Goal: Submit feedback/report problem

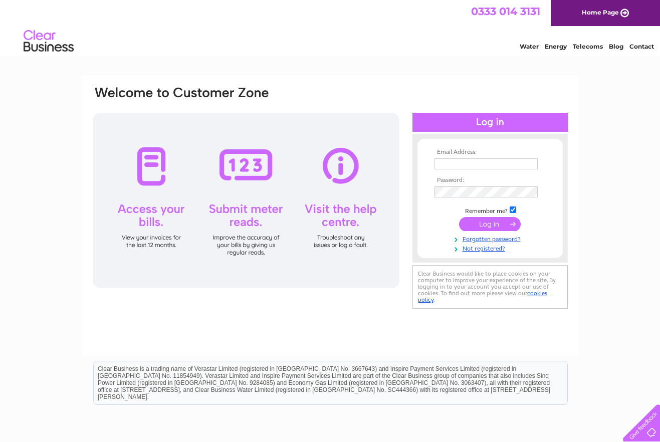
type input "[EMAIL_ADDRESS][DOMAIN_NAME]"
click at [487, 224] on input "submit" at bounding box center [490, 224] width 62 height 14
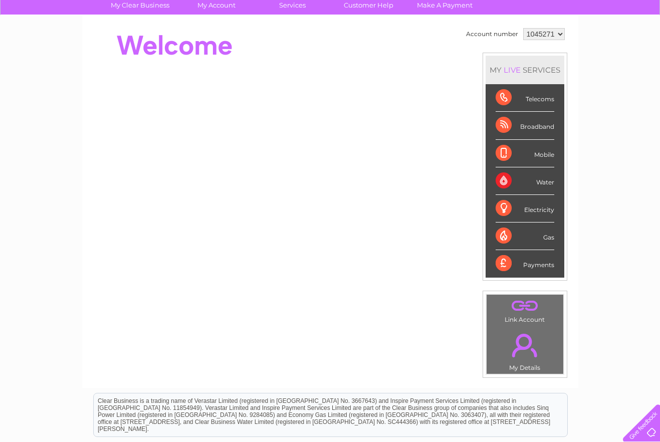
scroll to position [80, 0]
click at [538, 100] on div "Telecoms" at bounding box center [525, 98] width 59 height 28
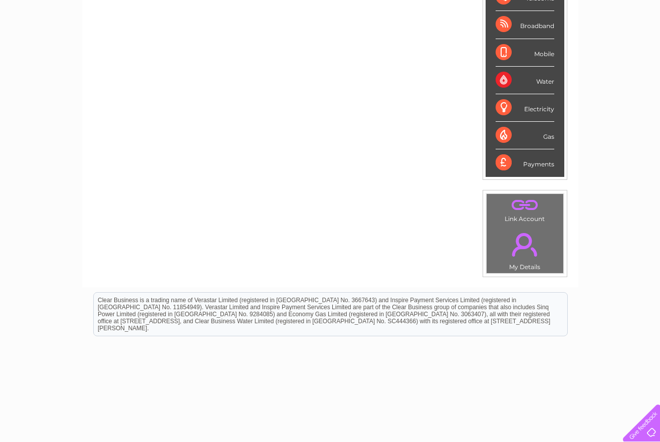
scroll to position [204, 0]
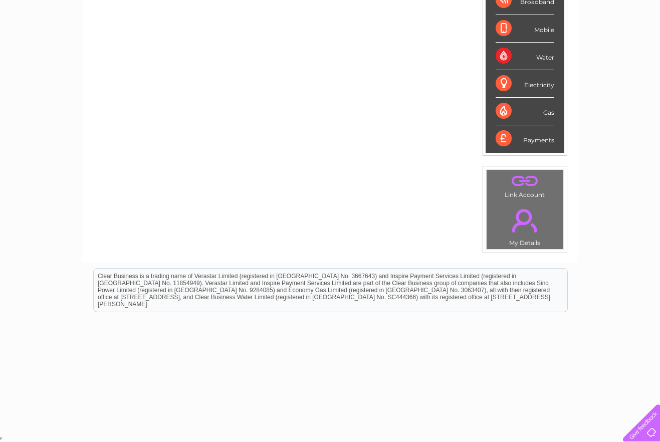
click at [525, 190] on td ". Link Account" at bounding box center [525, 185] width 78 height 32
click at [522, 221] on link "." at bounding box center [525, 220] width 72 height 35
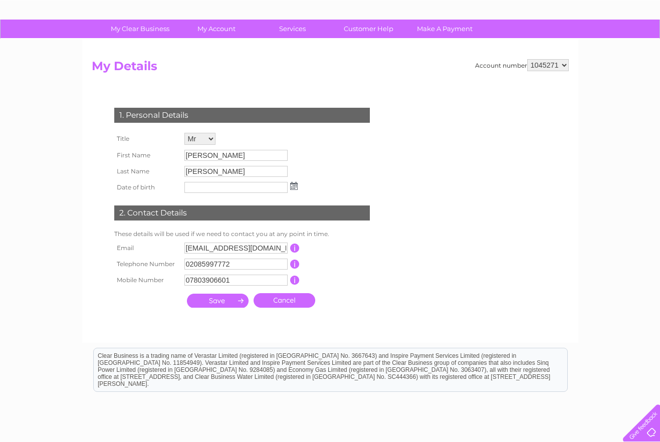
scroll to position [56, 0]
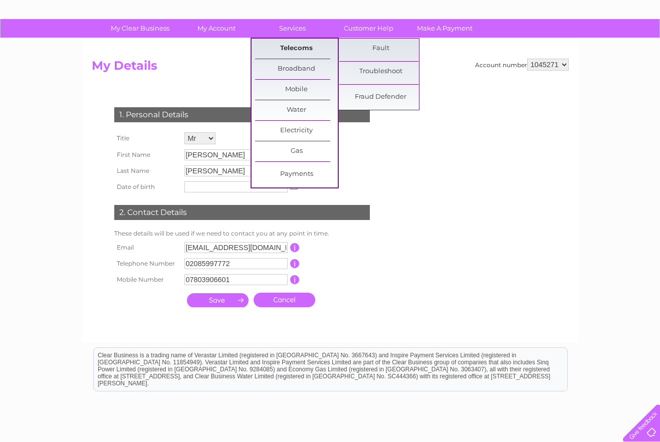
click at [290, 45] on link "Telecoms" at bounding box center [296, 49] width 83 height 20
click at [378, 47] on link "Fault" at bounding box center [380, 49] width 83 height 20
click at [380, 47] on link "Fault" at bounding box center [380, 49] width 83 height 20
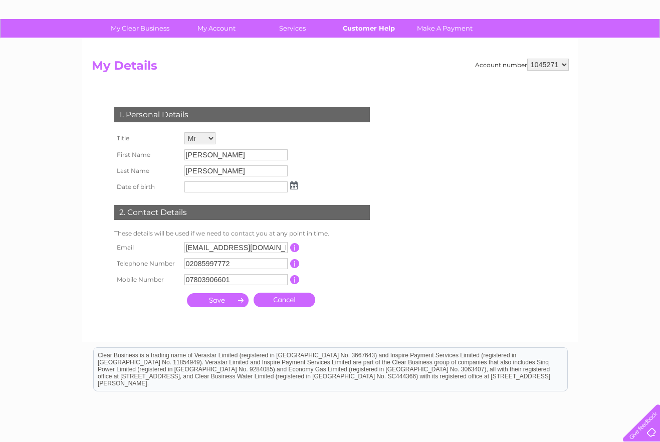
click at [361, 28] on link "Customer Help" at bounding box center [368, 28] width 83 height 19
click at [369, 28] on link "Customer Help" at bounding box center [368, 28] width 83 height 19
click at [365, 28] on link "Customer Help" at bounding box center [368, 28] width 83 height 19
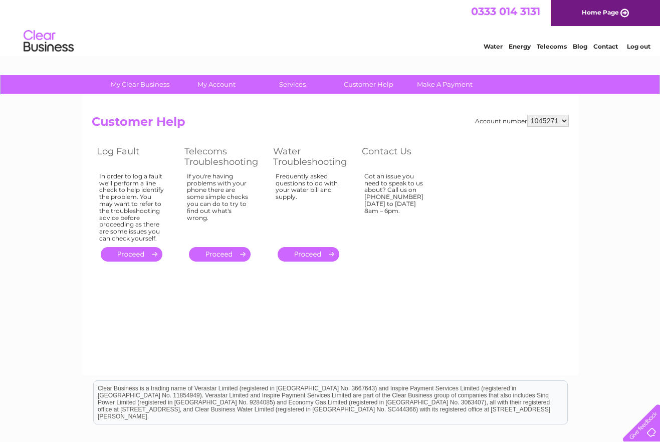
click at [132, 252] on link "." at bounding box center [132, 254] width 62 height 15
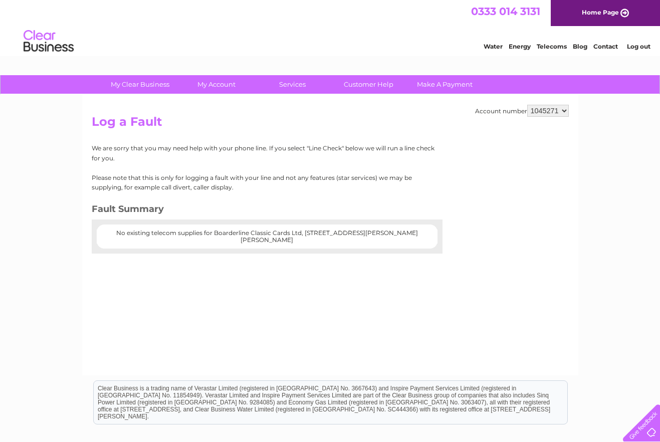
click at [321, 150] on p "We are sorry that you may need help with your phone line. If you select "Line C…" at bounding box center [263, 152] width 343 height 19
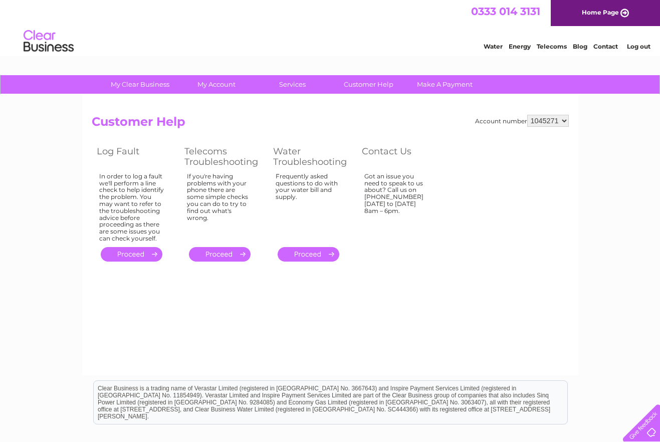
click at [222, 254] on link "." at bounding box center [220, 254] width 62 height 15
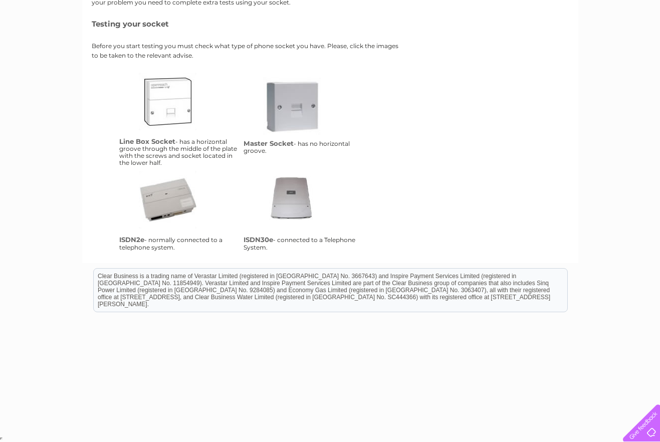
scroll to position [24, 0]
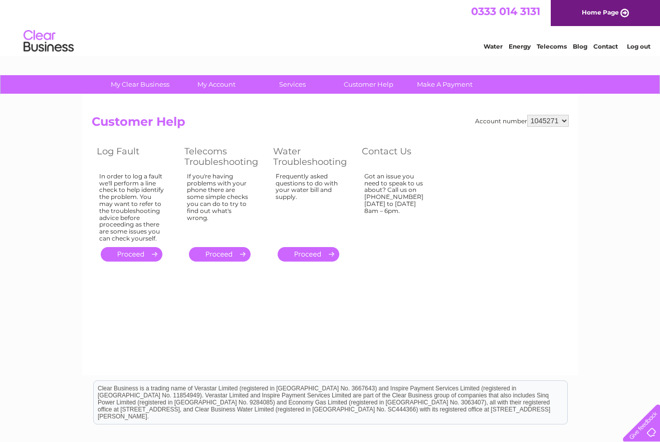
click at [135, 256] on link "." at bounding box center [132, 254] width 62 height 15
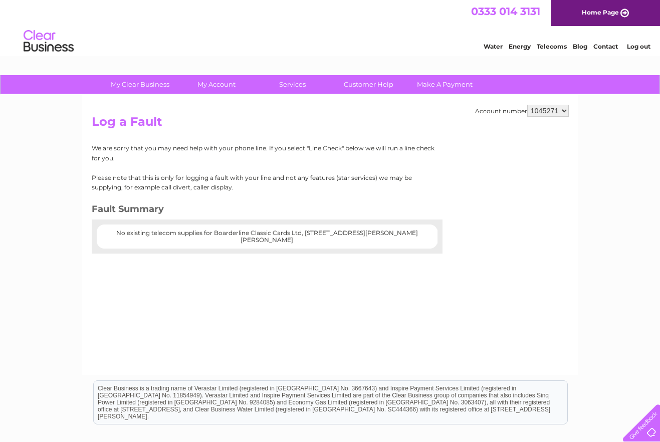
click at [612, 46] on link "Contact" at bounding box center [606, 47] width 25 height 8
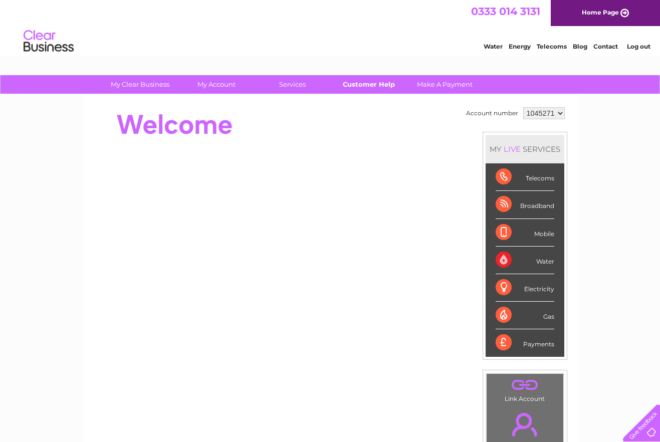
click at [370, 85] on link "Customer Help" at bounding box center [368, 84] width 83 height 19
